Goal: Task Accomplishment & Management: Use online tool/utility

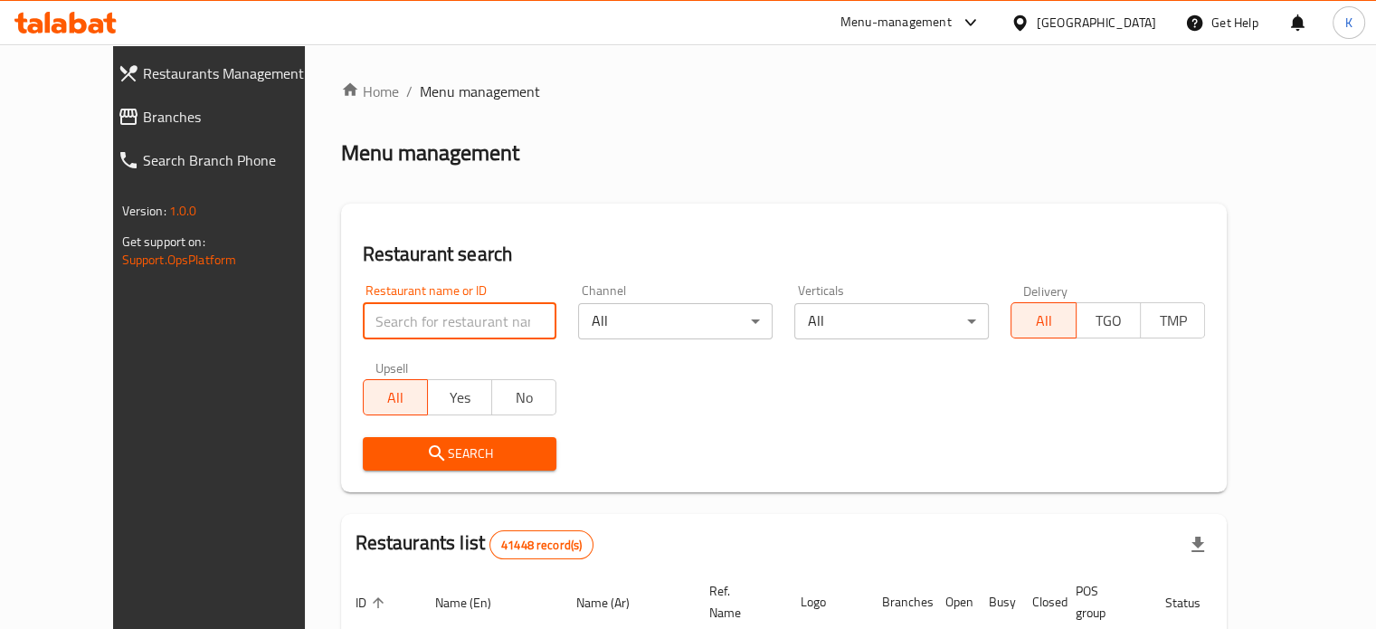
click at [419, 318] on input "search" at bounding box center [460, 321] width 195 height 36
paste input "502292"
type input "502292"
click button "Search" at bounding box center [460, 453] width 195 height 33
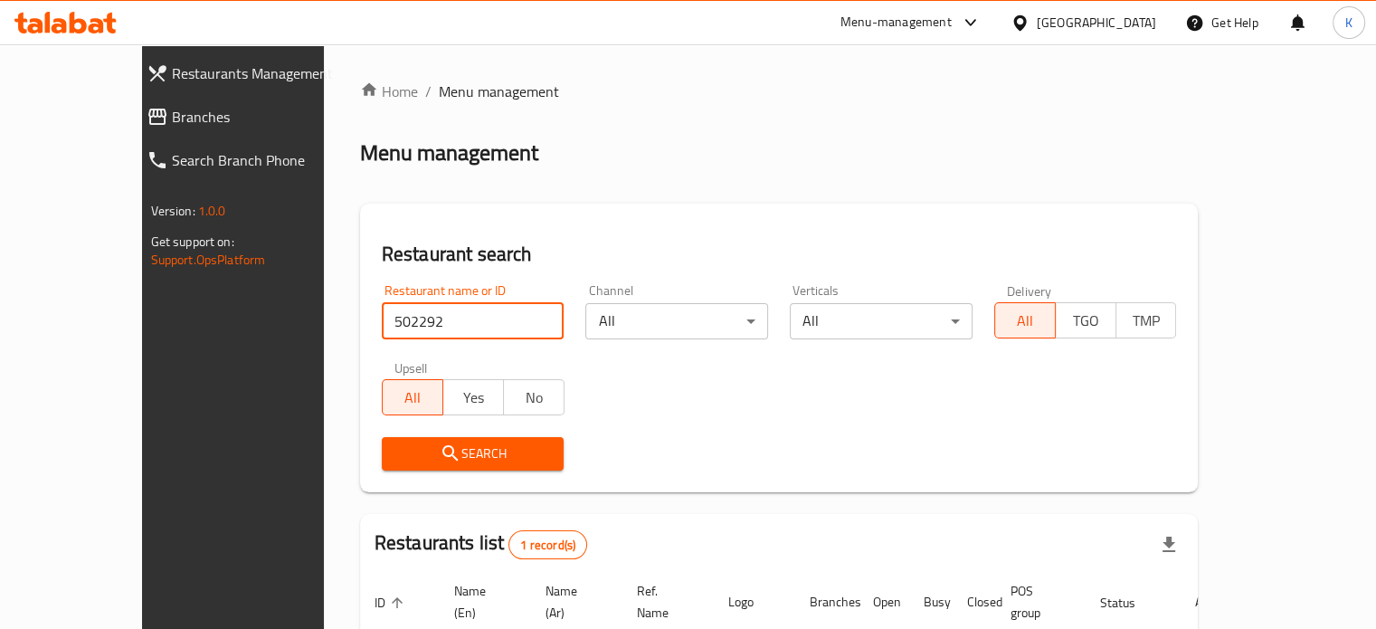
scroll to position [141, 0]
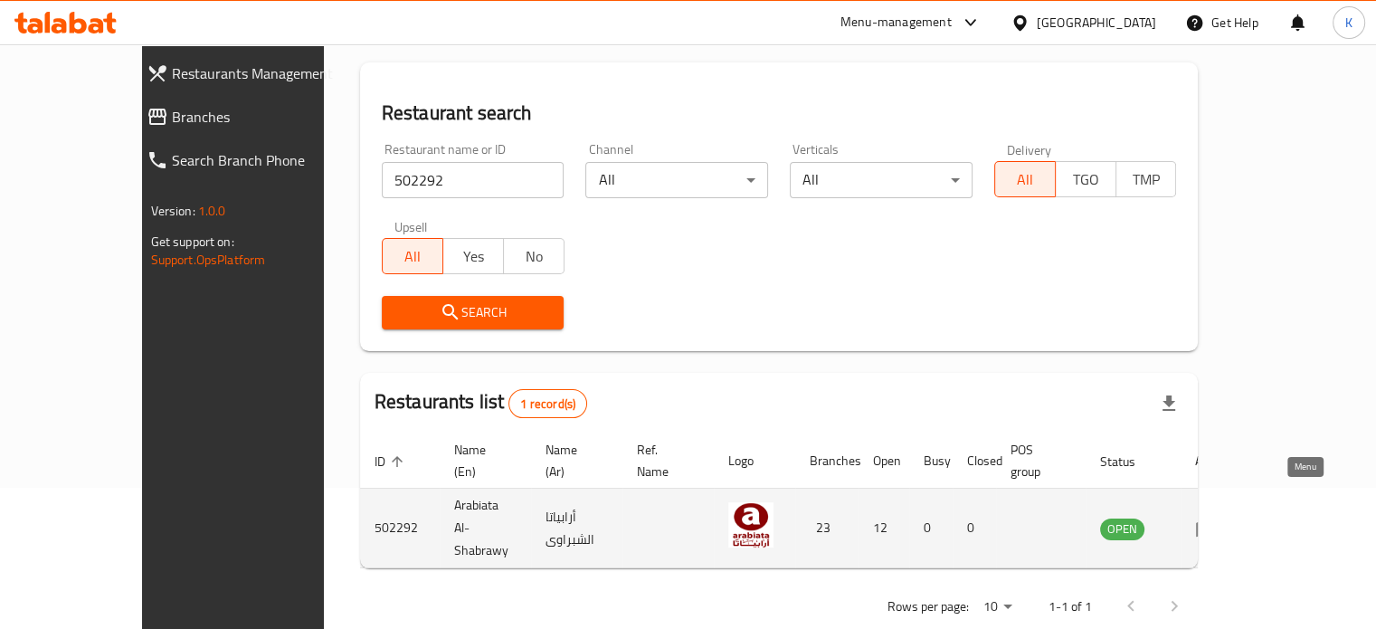
click at [1216, 521] on icon "enhanced table" at bounding box center [1206, 528] width 20 height 15
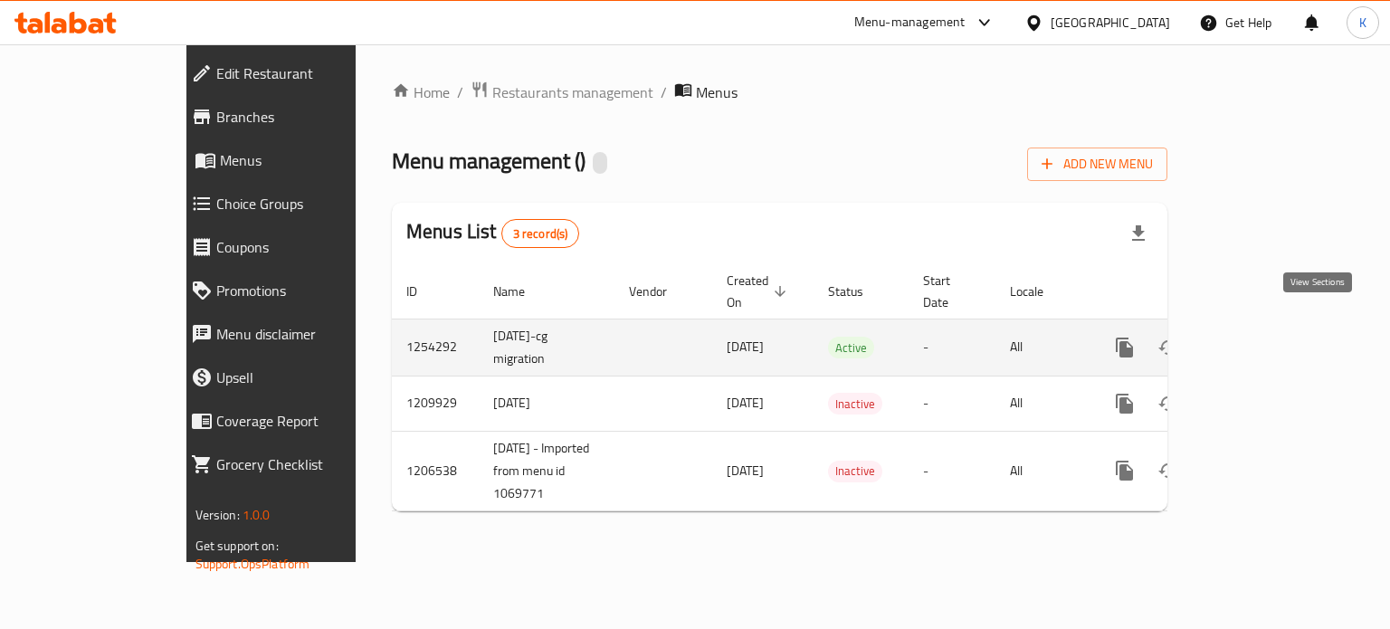
click at [1266, 337] on icon "enhanced table" at bounding box center [1255, 348] width 22 height 22
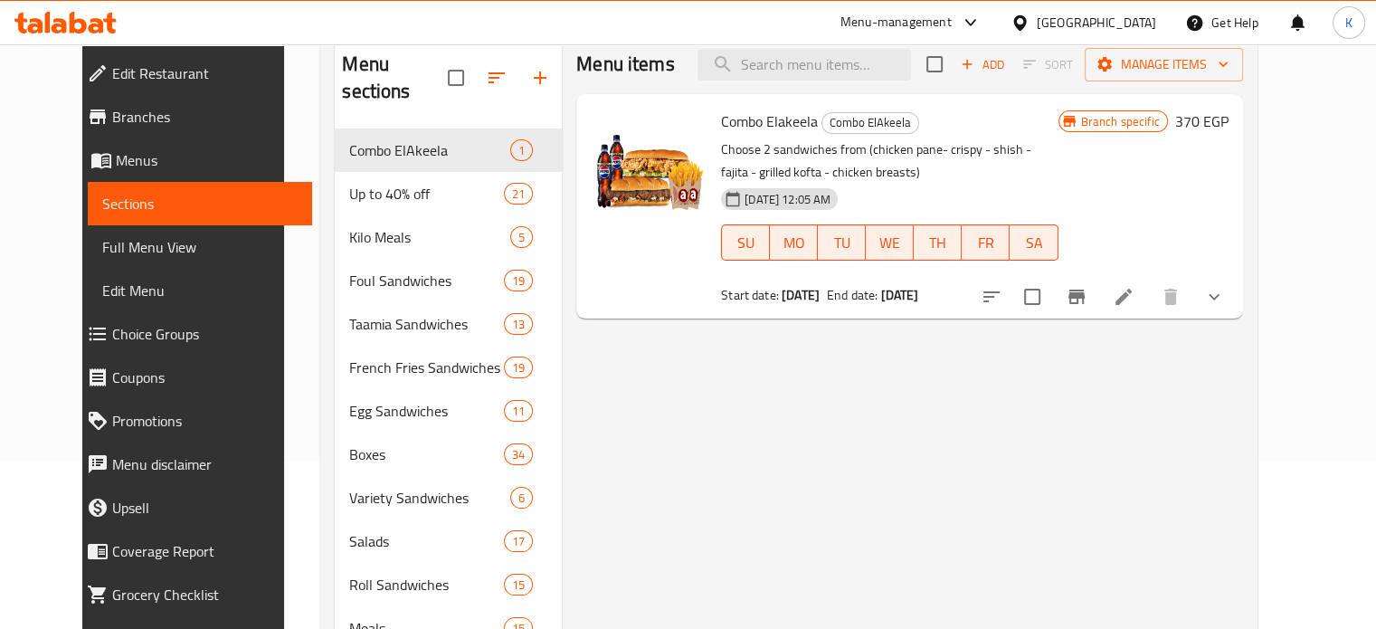
scroll to position [166, 0]
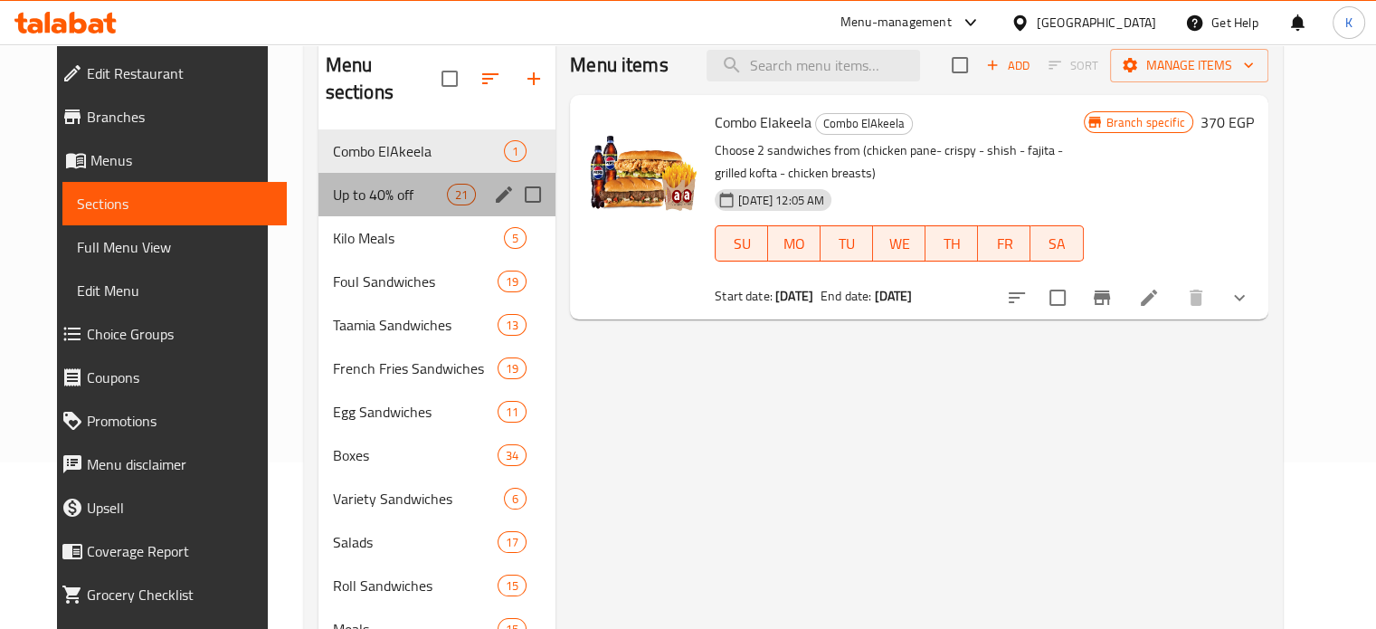
click at [347, 180] on div "Up to 40% off 21" at bounding box center [438, 194] width 238 height 43
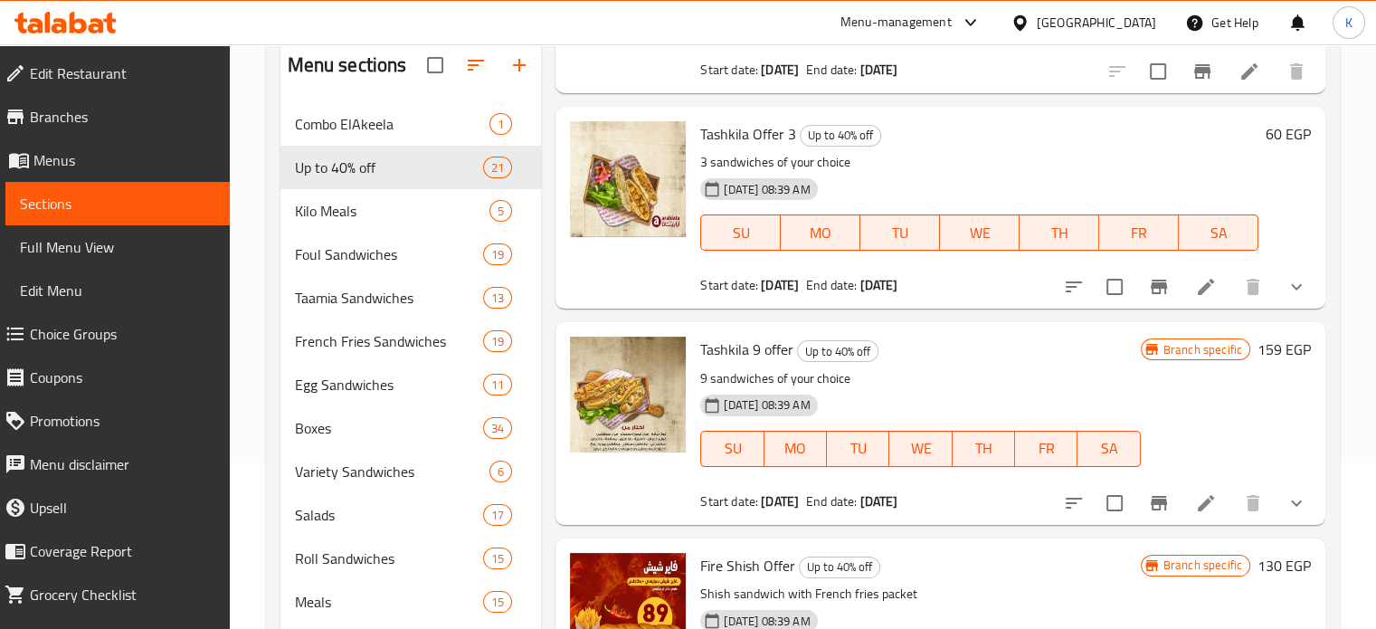
scroll to position [2611, 0]
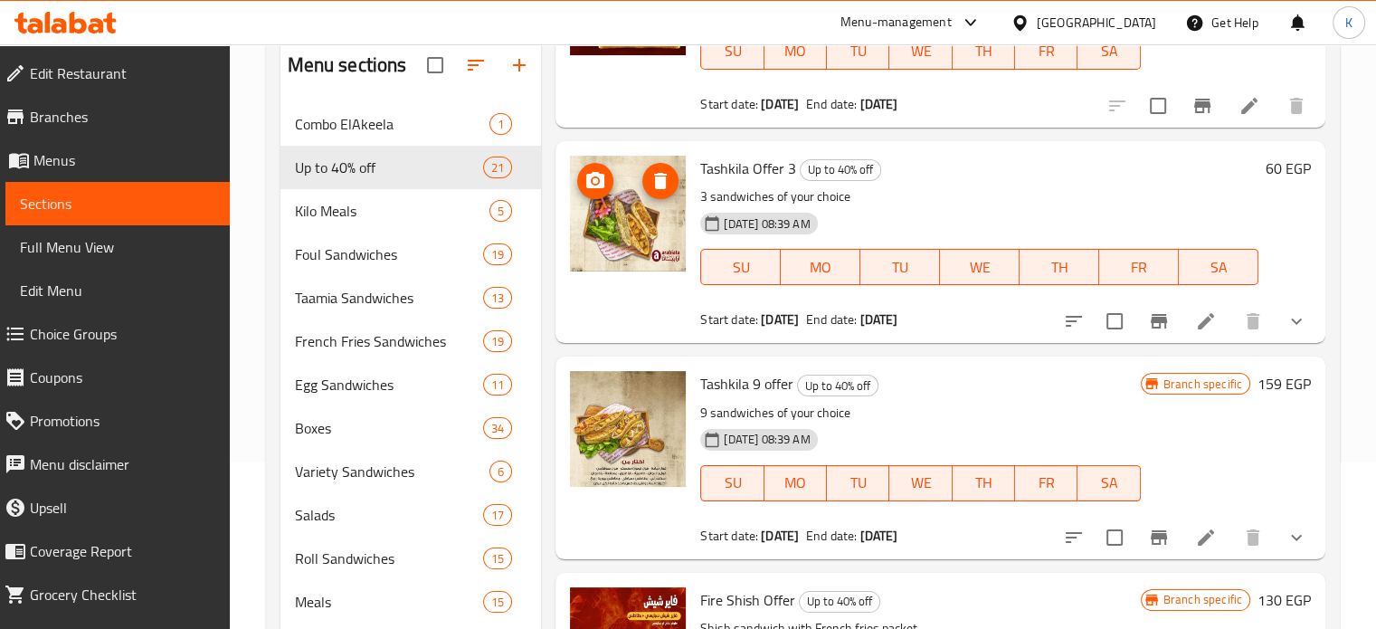
click at [616, 223] on img at bounding box center [628, 214] width 116 height 116
click at [1181, 305] on li at bounding box center [1206, 321] width 51 height 33
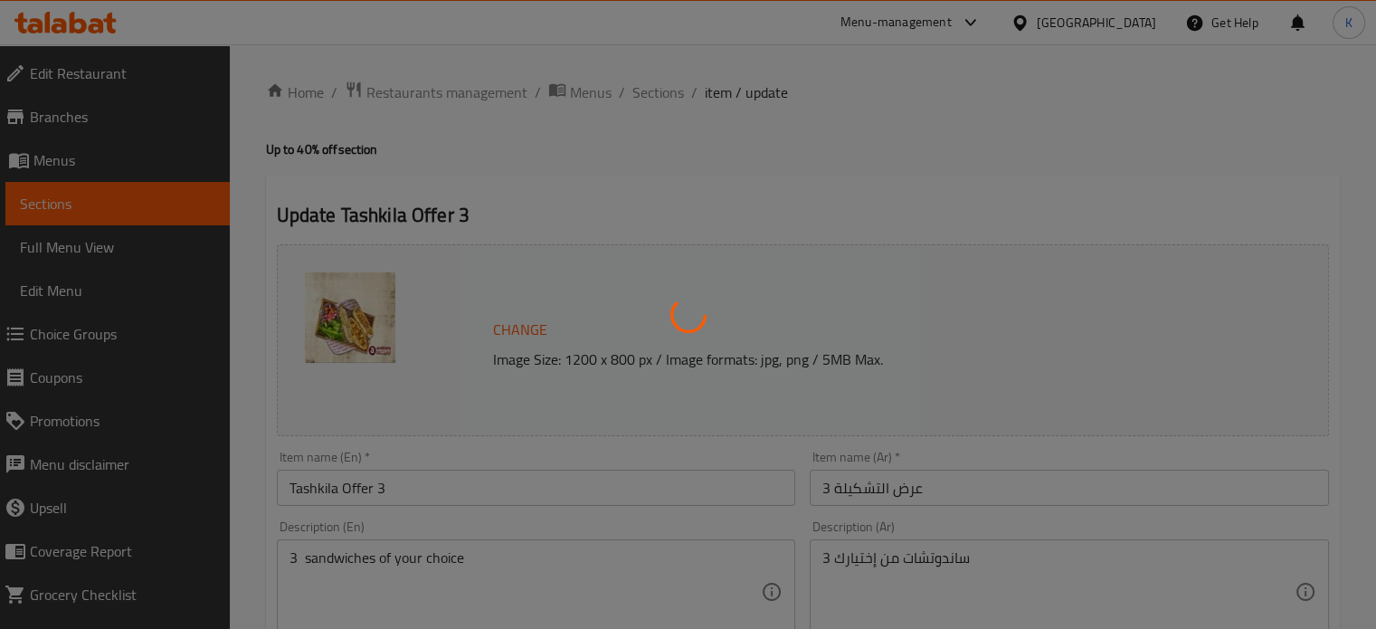
type input "إختيارك من الساندوتش الأول"
type input "1"
type input "إختيارك من الخبز:"
type input "1"
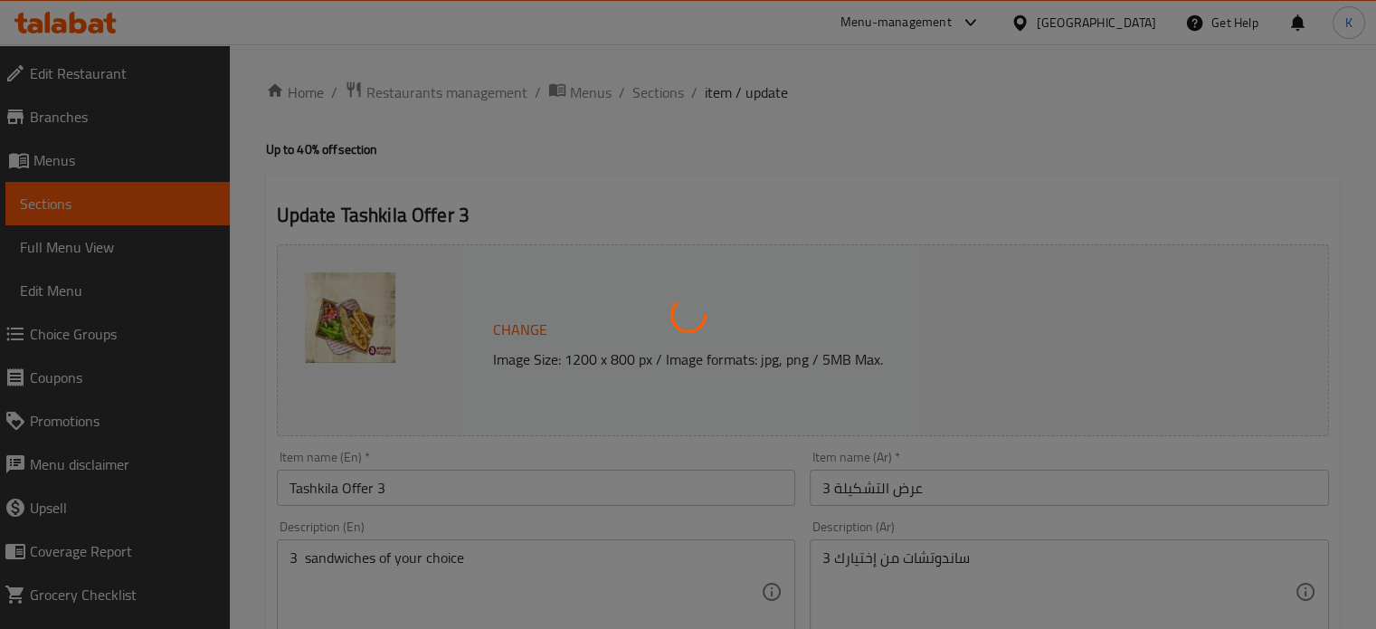
type input "1"
type input "إختيارك من الساندوتش الثاني"
type input "1"
type input "إختيارك من [PERSON_NAME]"
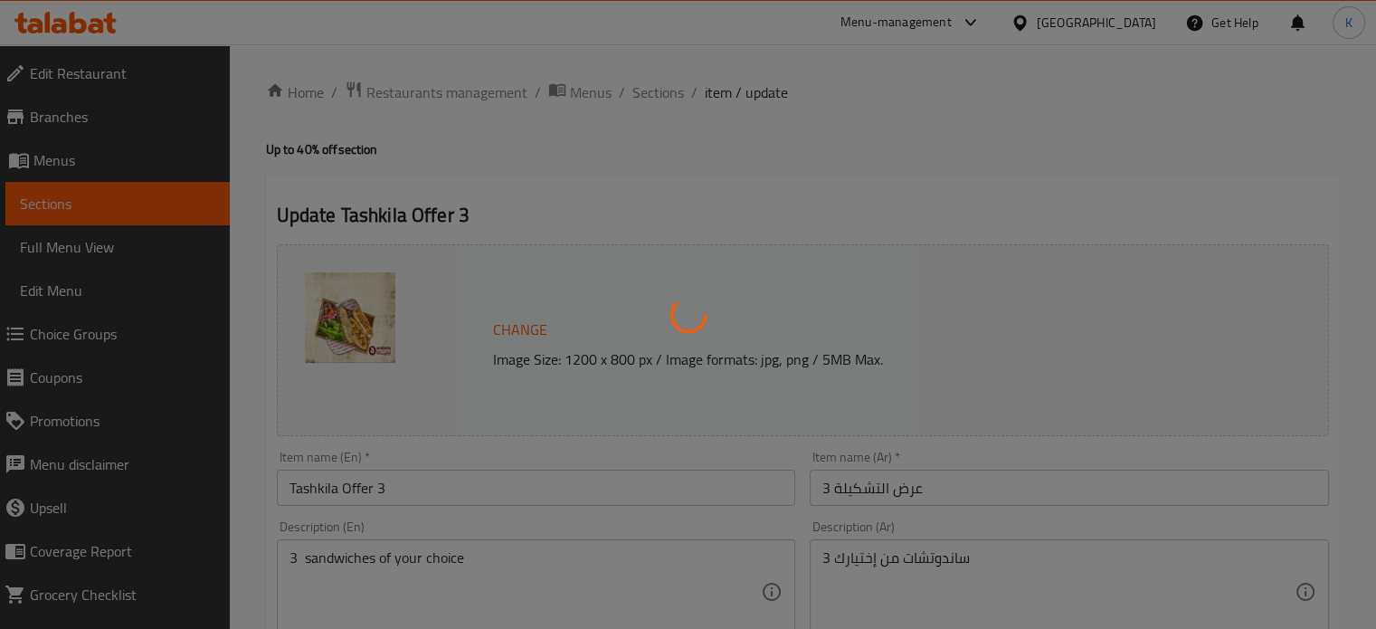
type input "1"
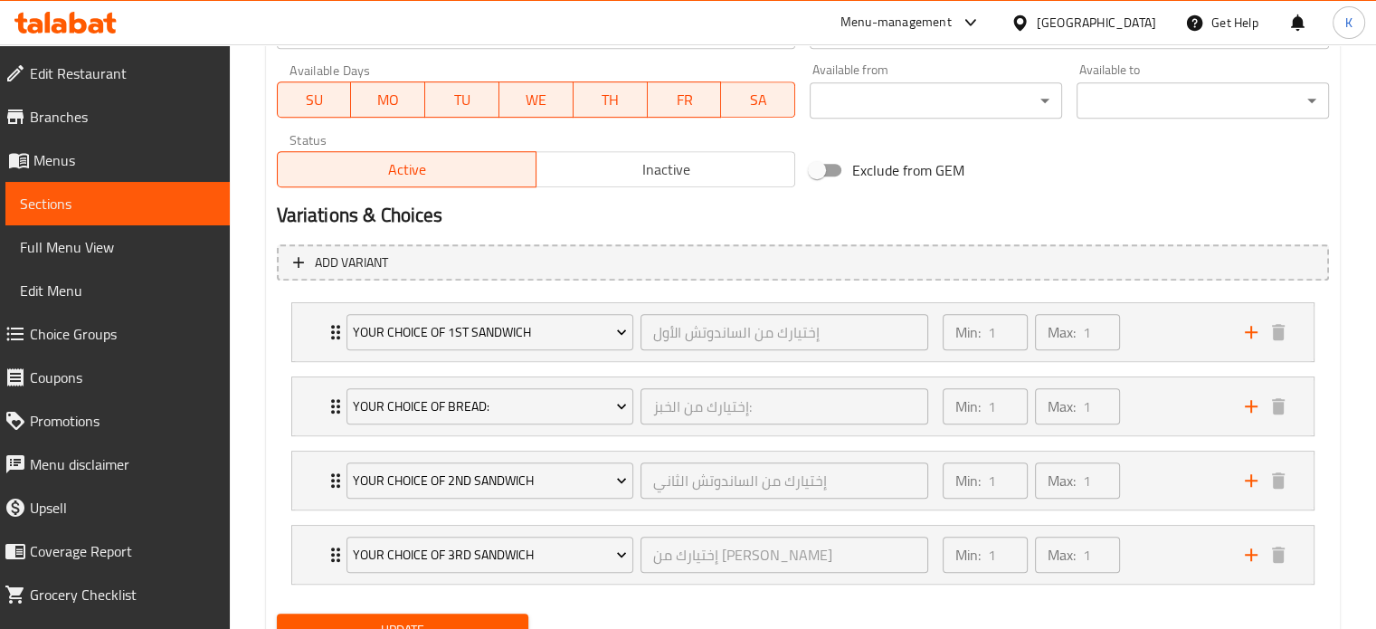
scroll to position [847, 0]
